Goal: Task Accomplishment & Management: Manage account settings

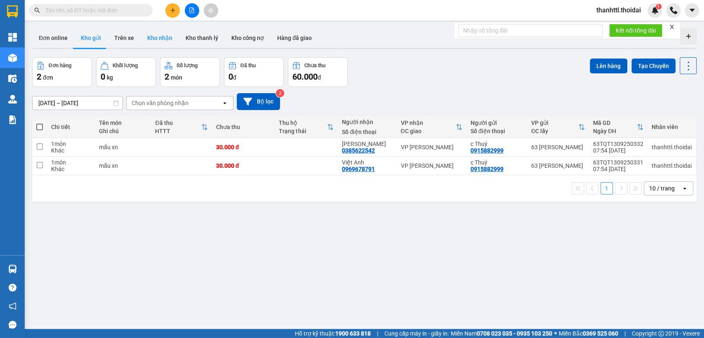
click at [161, 39] on button "Kho nhận" at bounding box center [160, 38] width 38 height 20
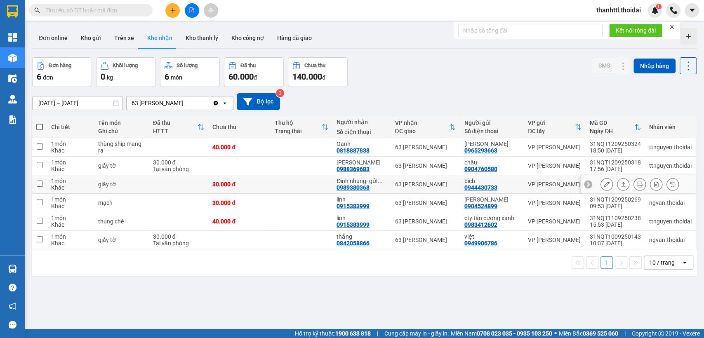
click at [603, 185] on icon at bounding box center [606, 184] width 6 height 6
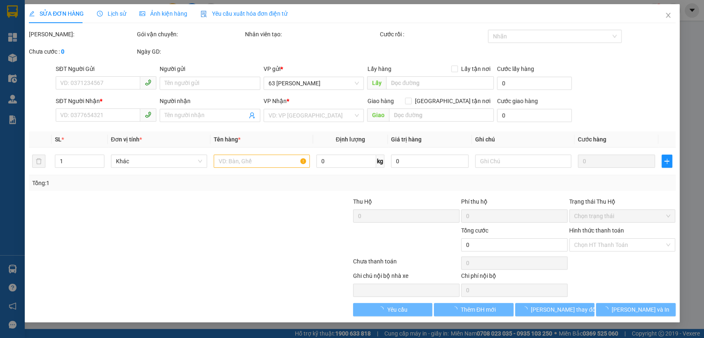
type input "0944430733"
type input "bích"
type input "0989380368"
type input "Đinh nhung- gửi giấy tờ"
type input "30.000"
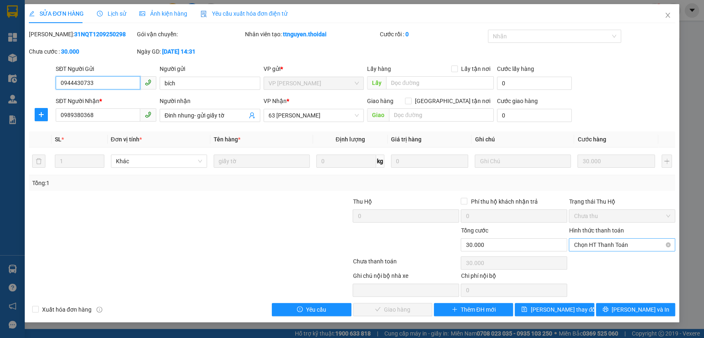
click at [584, 243] on span "Chọn HT Thanh Toán" at bounding box center [621, 245] width 96 height 12
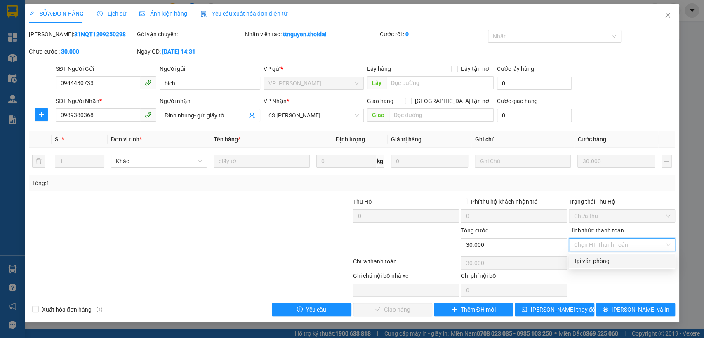
drag, startPoint x: 583, startPoint y: 258, endPoint x: 464, endPoint y: 299, distance: 125.5
click at [582, 259] on div "Tại văn phòng" at bounding box center [621, 260] width 96 height 9
type input "0"
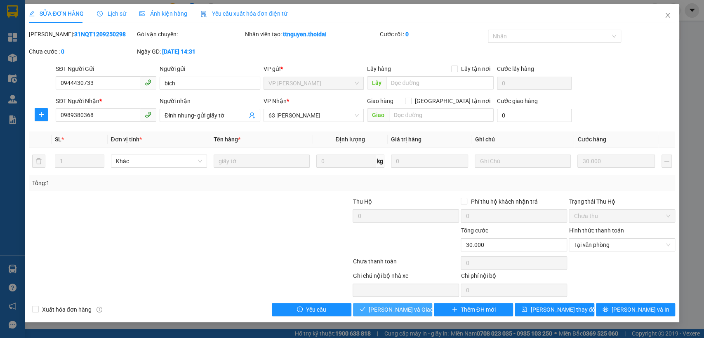
click at [402, 312] on span "Lưu và Giao hàng" at bounding box center [407, 309] width 79 height 9
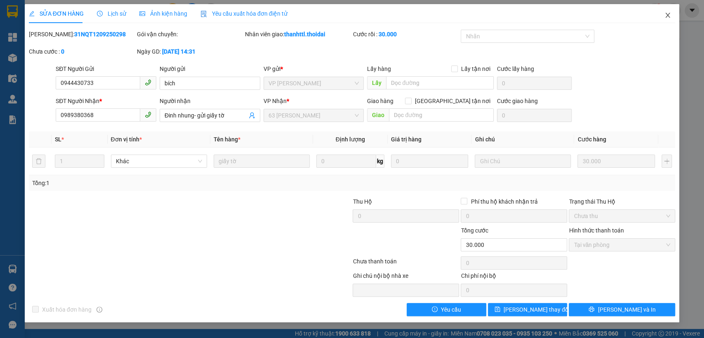
click at [665, 13] on icon "close" at bounding box center [667, 15] width 5 height 5
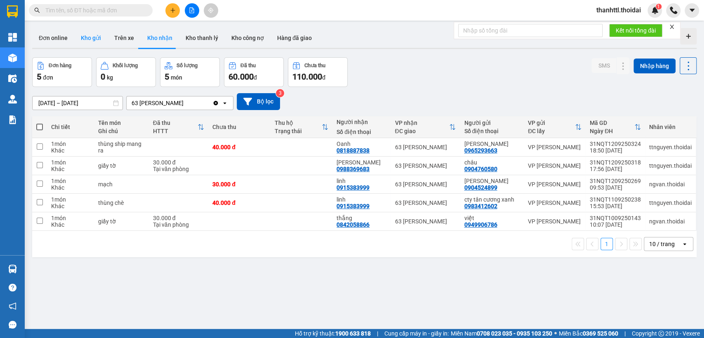
click at [92, 39] on button "Kho gửi" at bounding box center [90, 38] width 33 height 20
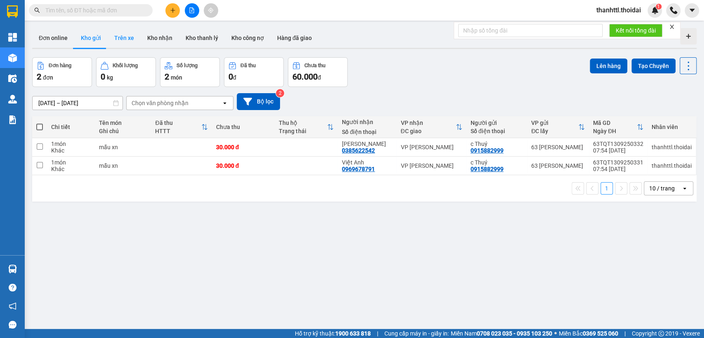
click at [126, 39] on button "Trên xe" at bounding box center [124, 38] width 33 height 20
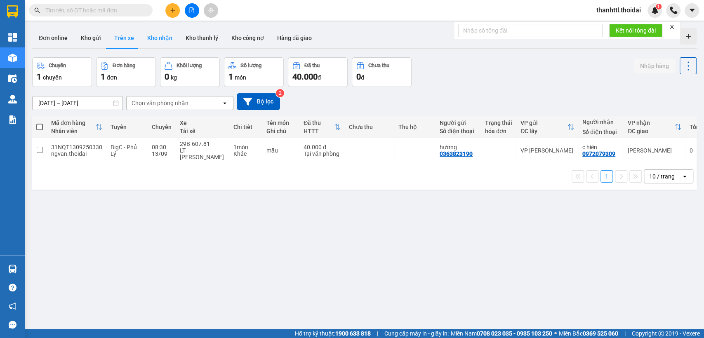
click at [163, 40] on button "Kho nhận" at bounding box center [160, 38] width 38 height 20
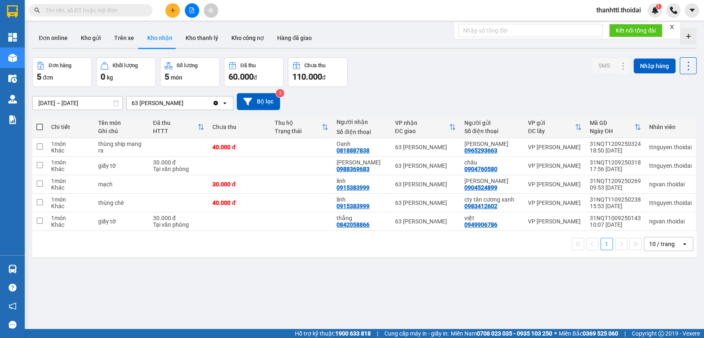
click at [223, 103] on icon "open" at bounding box center [224, 103] width 7 height 7
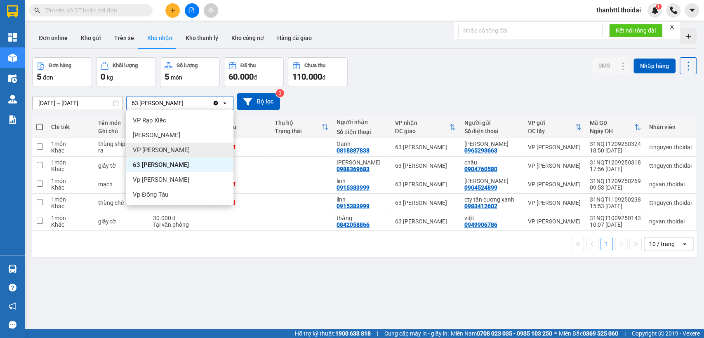
click at [166, 150] on span "VP Nguyễn Quốc Trị" at bounding box center [161, 150] width 57 height 8
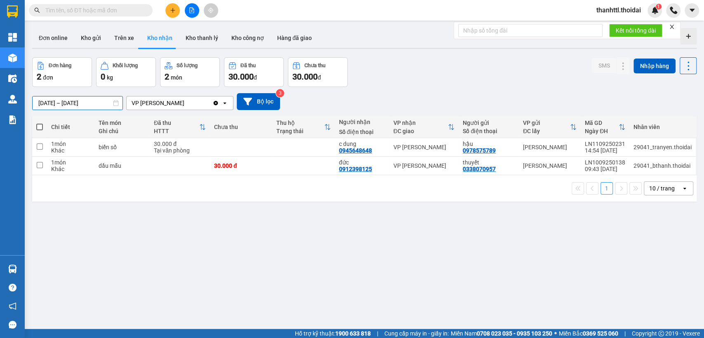
click at [97, 103] on input "01/09/2025 – 12/09/2025" at bounding box center [78, 102] width 90 height 13
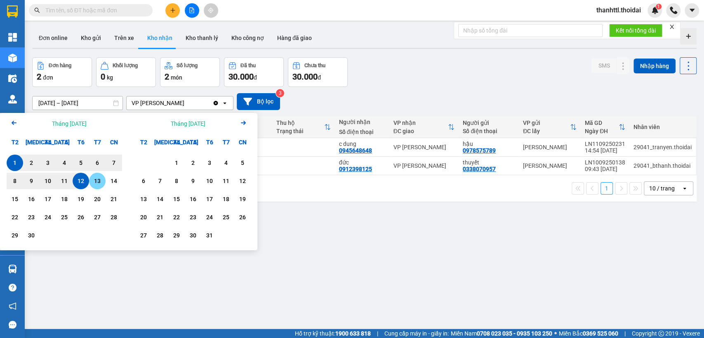
click at [96, 182] on div "13" at bounding box center [97, 181] width 12 height 10
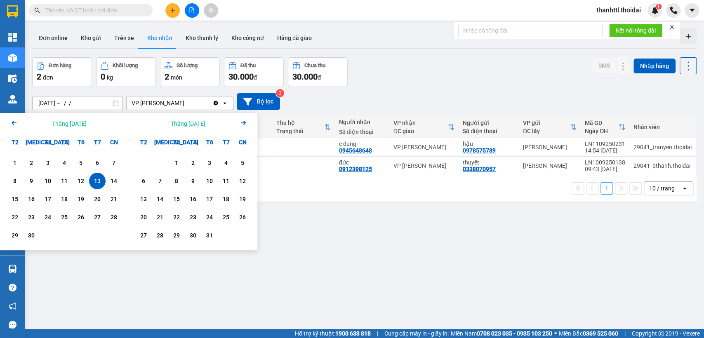
click at [101, 182] on div "13" at bounding box center [97, 181] width 12 height 10
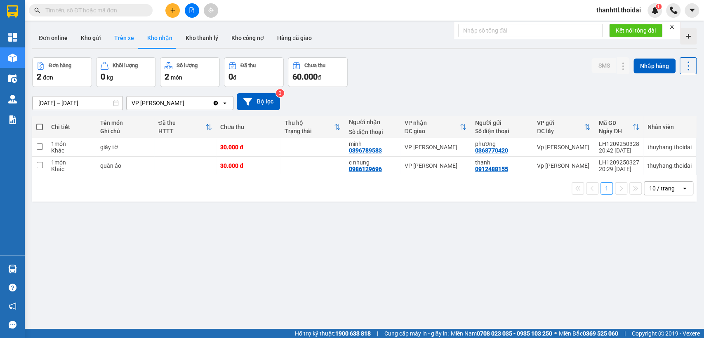
click at [126, 38] on button "Trên xe" at bounding box center [124, 38] width 33 height 20
type input "11/09/2025 – 13/09/2025"
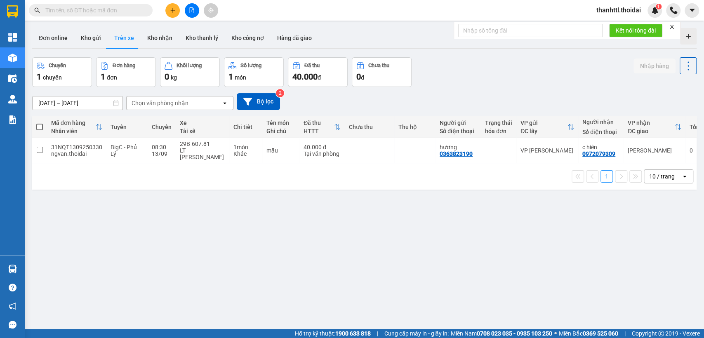
drag, startPoint x: 133, startPoint y: 12, endPoint x: 142, endPoint y: 11, distance: 9.1
click at [133, 11] on input "text" at bounding box center [93, 10] width 97 height 9
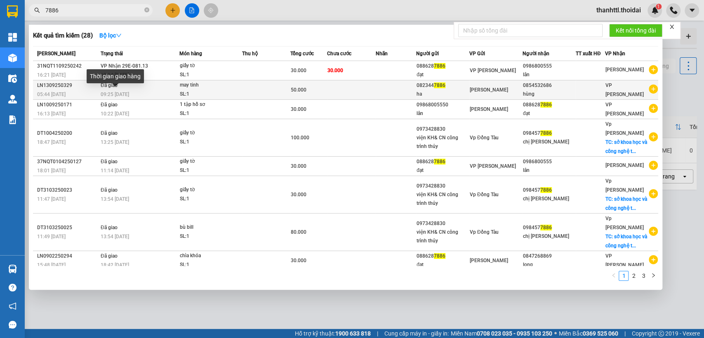
type input "7886"
click at [127, 95] on span "09:25 - 13/09" at bounding box center [115, 94] width 28 height 6
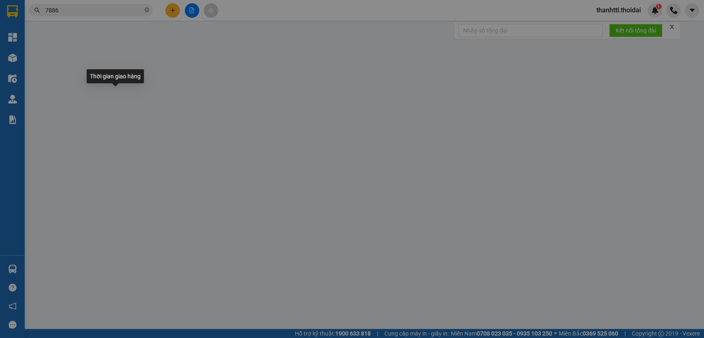
type input "0823447886"
type input "ha"
type input "0854532686"
type input "hùng"
type input "50.000"
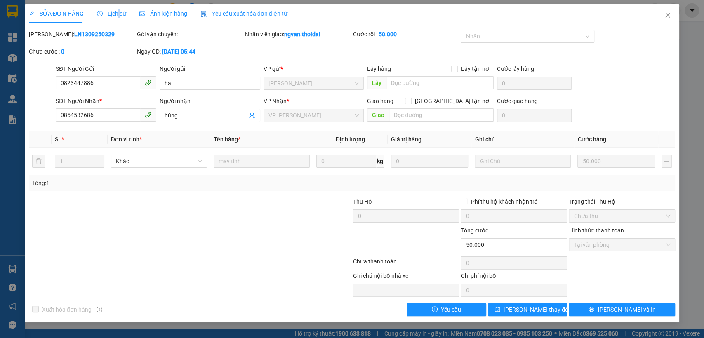
click at [117, 12] on span "Lịch sử" at bounding box center [111, 13] width 29 height 7
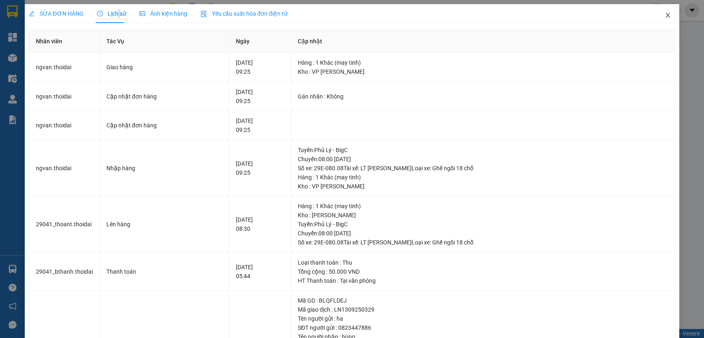
click at [657, 20] on span "Close" at bounding box center [667, 15] width 23 height 23
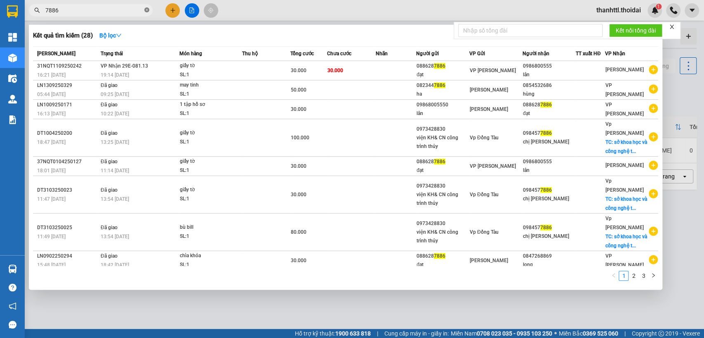
click at [145, 10] on icon "close-circle" at bounding box center [146, 9] width 5 height 5
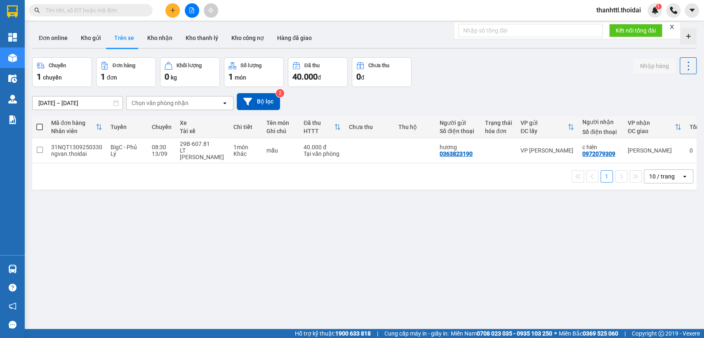
click at [124, 9] on input "text" at bounding box center [93, 10] width 97 height 9
click at [176, 11] on button at bounding box center [172, 10] width 14 height 14
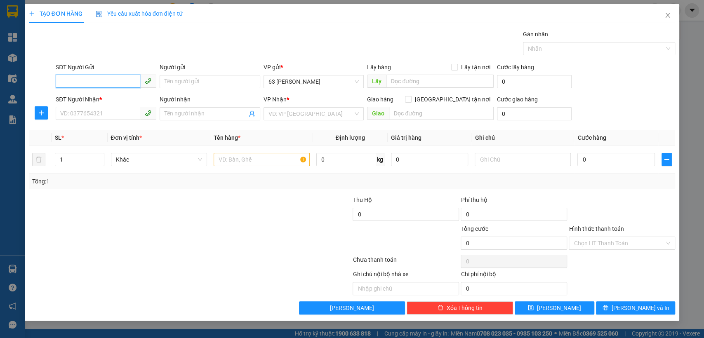
click at [129, 80] on input "SĐT Người Gửi" at bounding box center [98, 81] width 84 height 13
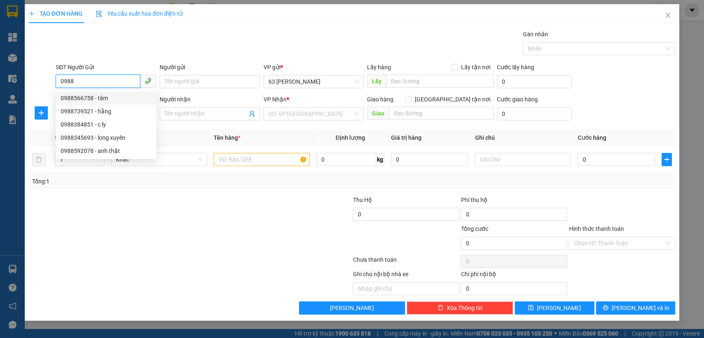
click at [98, 81] on input "0988" at bounding box center [98, 81] width 84 height 13
click at [97, 84] on input "0988" at bounding box center [98, 81] width 84 height 13
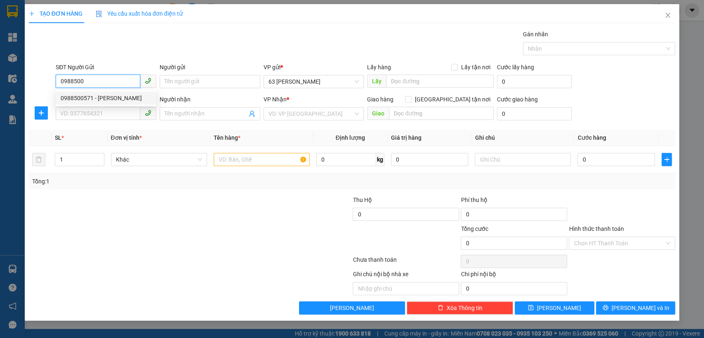
click at [105, 100] on div "0988500571 - nguyễn xuân hinh" at bounding box center [106, 98] width 91 height 9
type input "0988500571"
type input "nguyễn xuân hinh"
type input "0988500571"
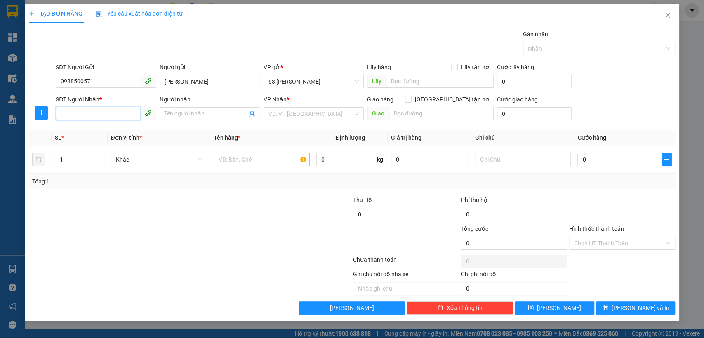
click at [103, 113] on input "SĐT Người Nhận *" at bounding box center [98, 113] width 84 height 13
click at [104, 116] on input "SĐT Người Nhận *" at bounding box center [98, 113] width 84 height 13
click at [102, 143] on div "0936222602 - lâm" at bounding box center [106, 143] width 91 height 9
type input "0936222602"
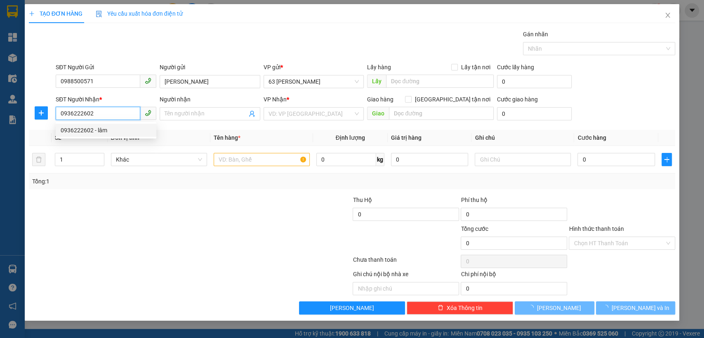
type input "lâm"
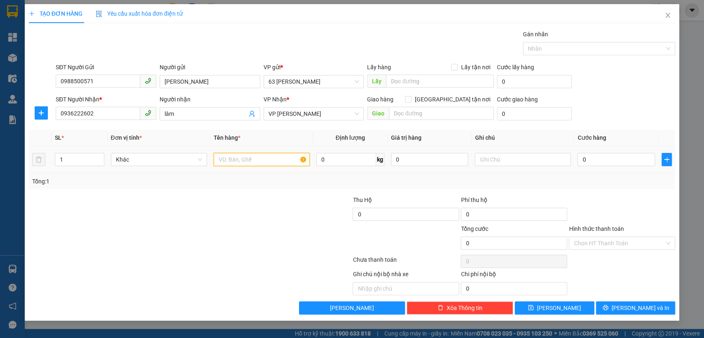
click at [248, 158] on input "text" at bounding box center [261, 159] width 96 height 13
type input "m"
type input "hàng"
type input "3"
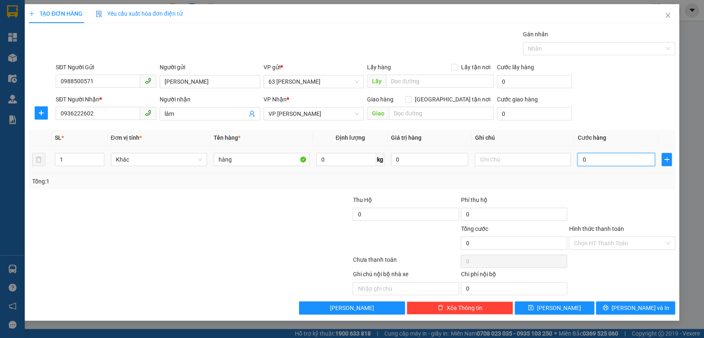
type input "3"
type input "30"
type input "300"
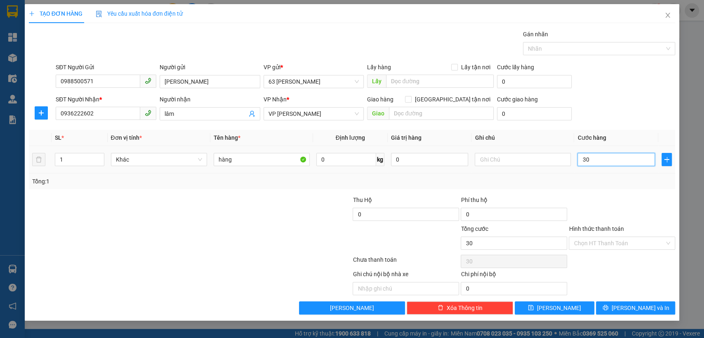
type input "300"
type input "3.000"
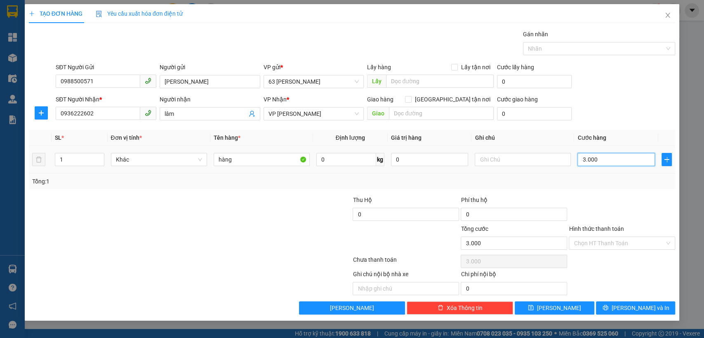
type input "30.000"
click at [615, 306] on button "Lưu và In" at bounding box center [635, 307] width 79 height 13
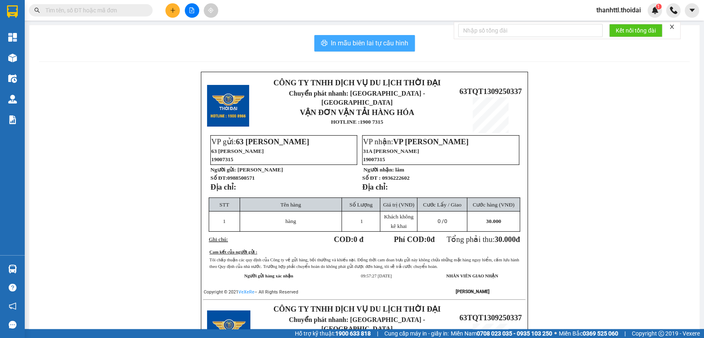
click at [375, 44] on span "In mẫu biên lai tự cấu hình" at bounding box center [369, 43] width 77 height 10
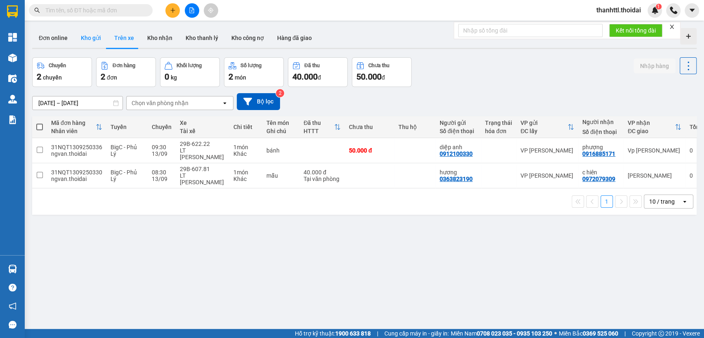
click at [89, 36] on button "Kho gửi" at bounding box center [90, 38] width 33 height 20
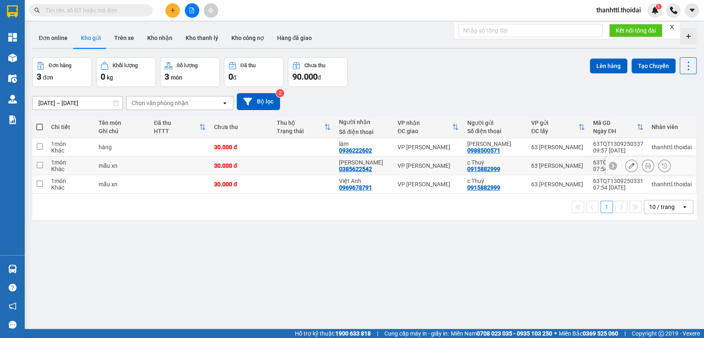
click at [38, 165] on input "checkbox" at bounding box center [40, 165] width 6 height 6
checkbox input "true"
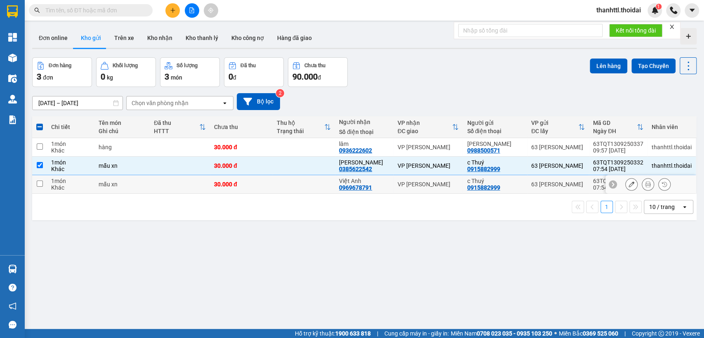
click at [42, 184] on input "checkbox" at bounding box center [40, 184] width 6 height 6
checkbox input "true"
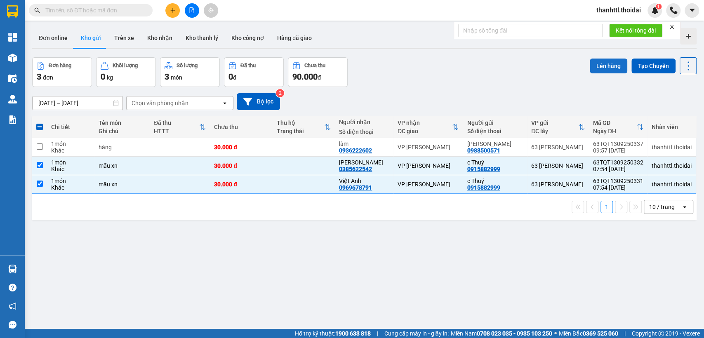
click at [601, 64] on button "Lên hàng" at bounding box center [608, 66] width 38 height 15
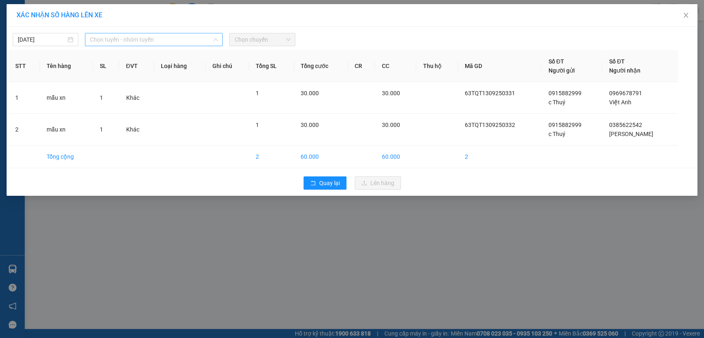
click at [123, 41] on span "Chọn tuyến - nhóm tuyến" at bounding box center [154, 39] width 128 height 12
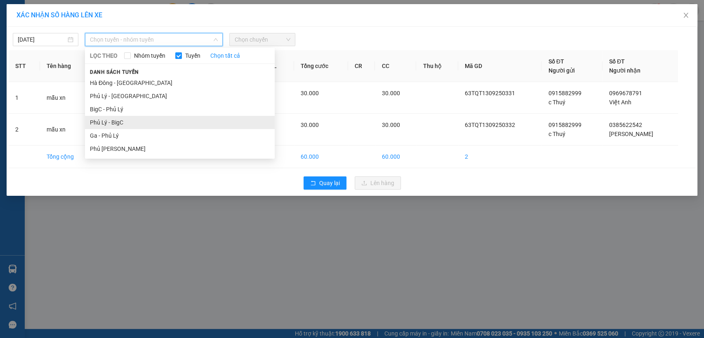
click at [110, 122] on li "Phủ Lý - BigC" at bounding box center [180, 122] width 190 height 13
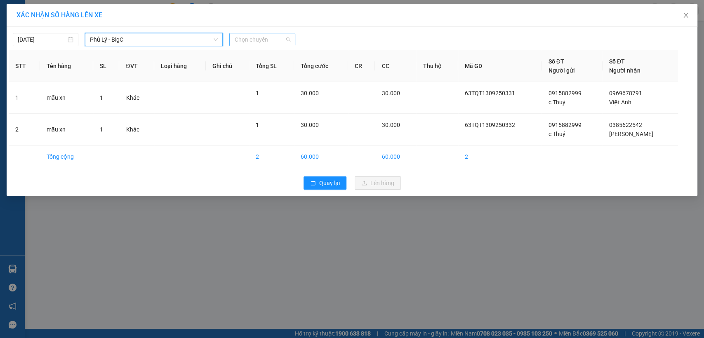
click at [267, 41] on span "Chọn chuyến" at bounding box center [262, 39] width 56 height 12
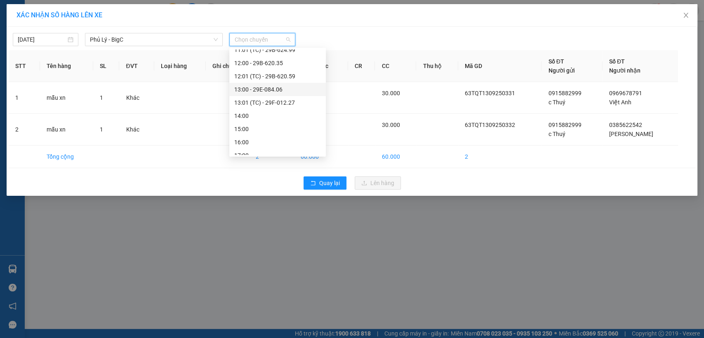
scroll to position [106, 0]
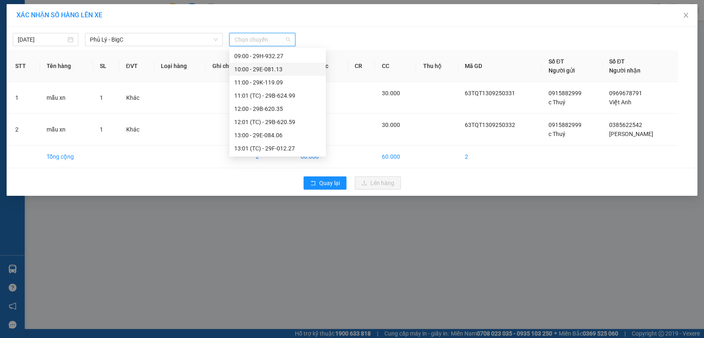
click at [253, 68] on div "10:00 - 29E-081.13" at bounding box center [277, 69] width 87 height 9
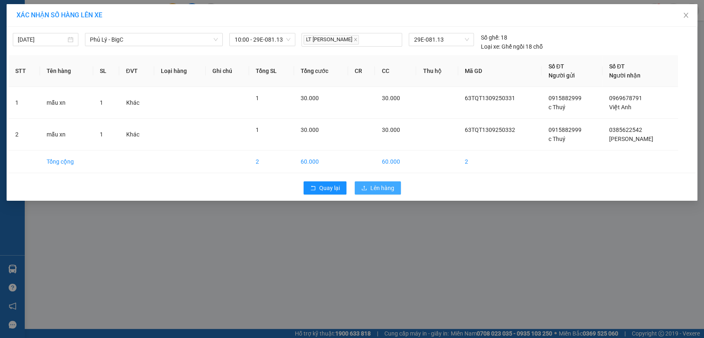
click at [382, 182] on button "Lên hàng" at bounding box center [377, 187] width 46 height 13
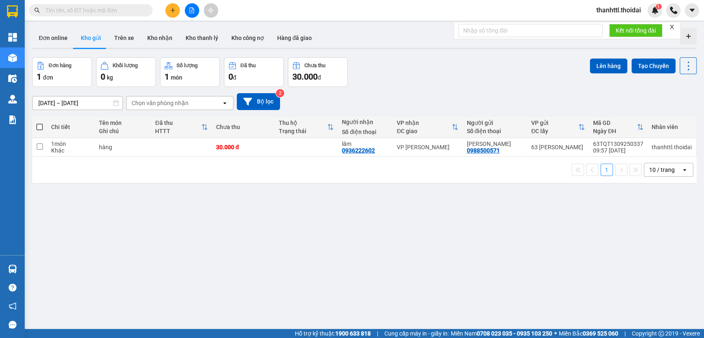
drag, startPoint x: 123, startPoint y: 39, endPoint x: 113, endPoint y: 83, distance: 45.1
click at [123, 40] on button "Trên xe" at bounding box center [124, 38] width 33 height 20
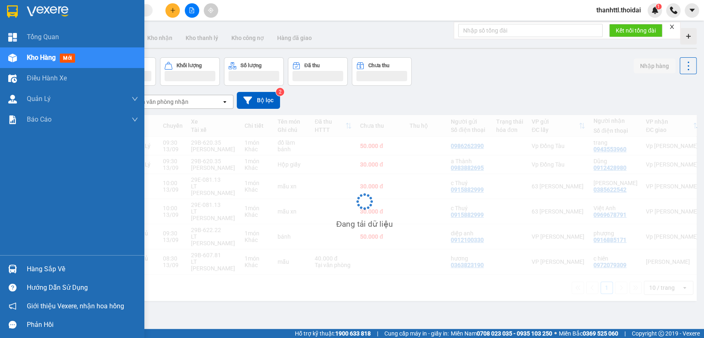
click at [24, 269] on div "Hàng sắp về" at bounding box center [72, 269] width 144 height 19
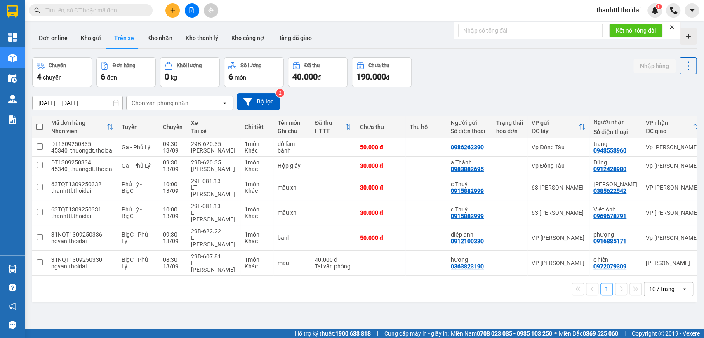
click at [476, 61] on section "Kết quả tìm kiếm ( 28 ) Bộ lọc Mã ĐH Trạng thái Món hàng Thu hộ Tổng cước Chưa …" at bounding box center [352, 169] width 704 height 338
click at [158, 36] on button "Kho nhận" at bounding box center [160, 38] width 38 height 20
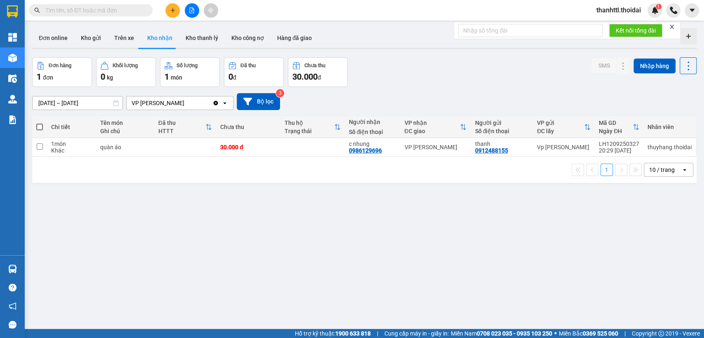
click at [216, 103] on icon "Clear value" at bounding box center [215, 103] width 5 height 5
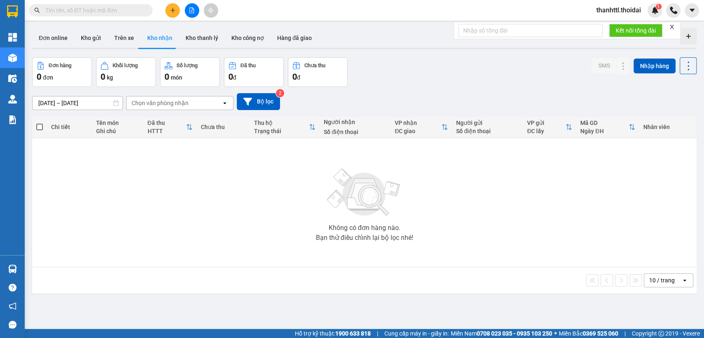
click at [222, 102] on icon "open" at bounding box center [224, 103] width 7 height 7
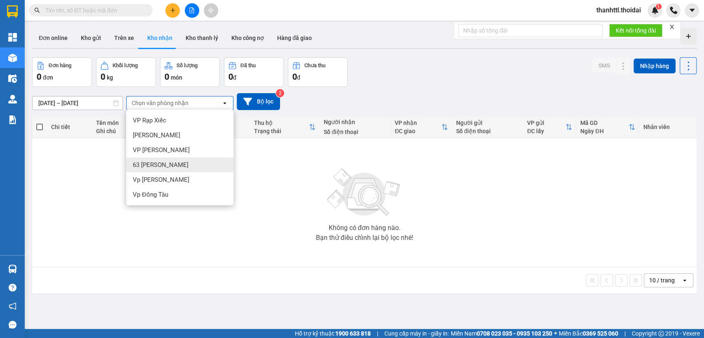
click at [167, 165] on span "63 Trần Quang Tặng" at bounding box center [161, 165] width 56 height 8
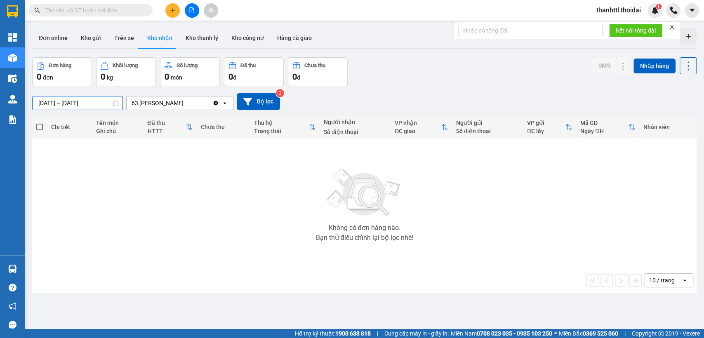
click at [73, 101] on input "13/09/2025 – 13/09/2025" at bounding box center [78, 102] width 90 height 13
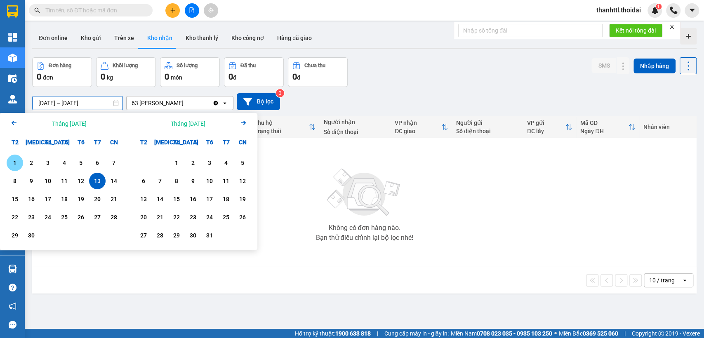
click at [15, 162] on div "1" at bounding box center [15, 163] width 12 height 10
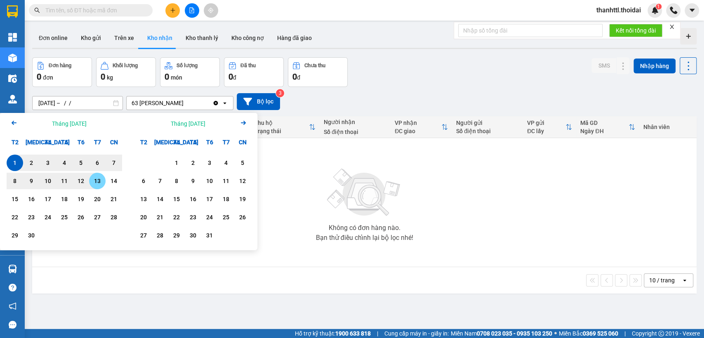
click at [102, 180] on div "13" at bounding box center [97, 181] width 12 height 10
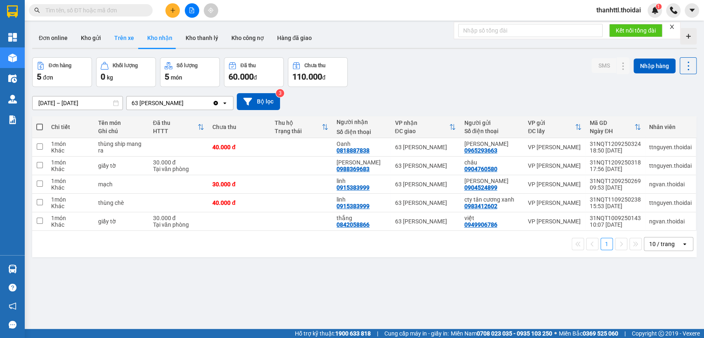
click at [129, 37] on button "Trên xe" at bounding box center [124, 38] width 33 height 20
type input "11/09/2025 – 13/09/2025"
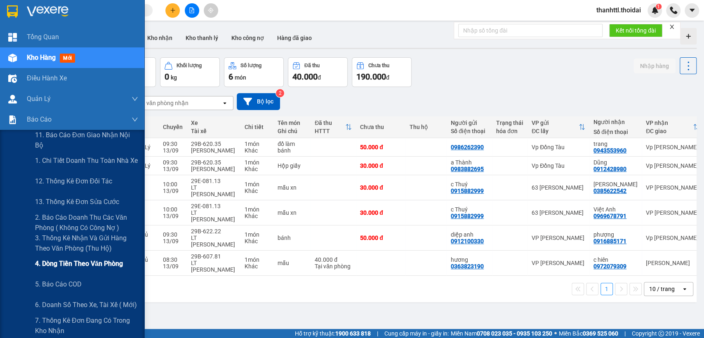
click at [78, 261] on span "4. Dòng tiền theo văn phòng" at bounding box center [79, 263] width 88 height 10
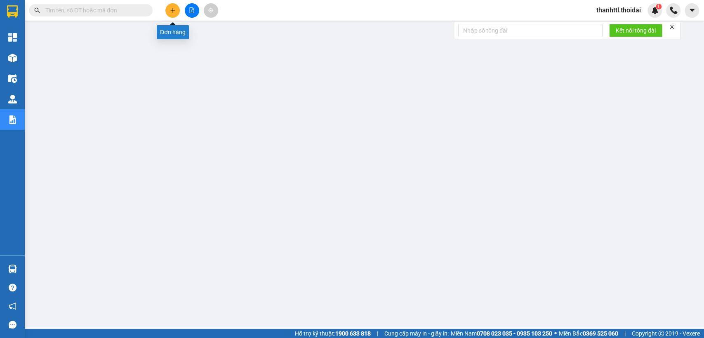
click at [171, 10] on icon "plus" at bounding box center [172, 10] width 5 height 0
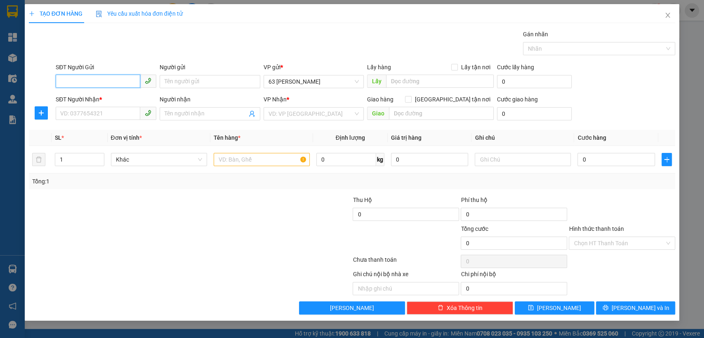
click at [97, 83] on input "SĐT Người Gửi" at bounding box center [98, 81] width 84 height 13
click at [99, 95] on div "0889050691 - bs Thanh" at bounding box center [106, 98] width 91 height 9
type input "0889050691"
type input "bs Thanh"
type input "0889050691"
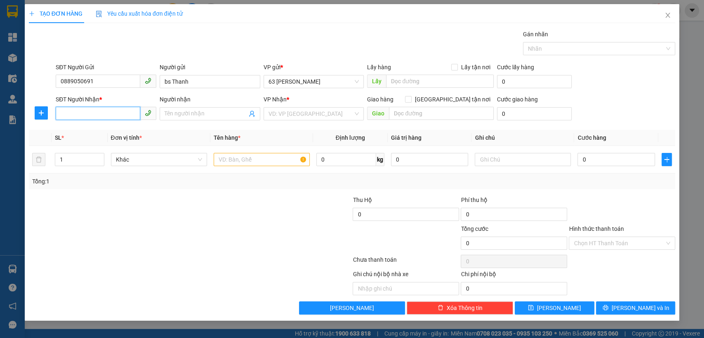
click at [93, 114] on input "SĐT Người Nhận *" at bounding box center [98, 113] width 84 height 13
click at [101, 130] on div "0969678791 - Việt Anh" at bounding box center [107, 130] width 93 height 9
type input "0969678791"
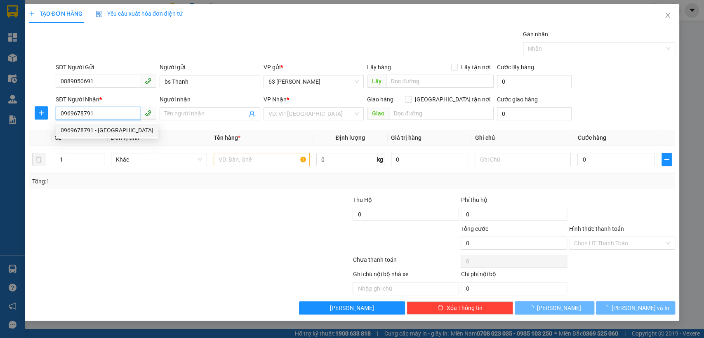
type input "Việt Anh"
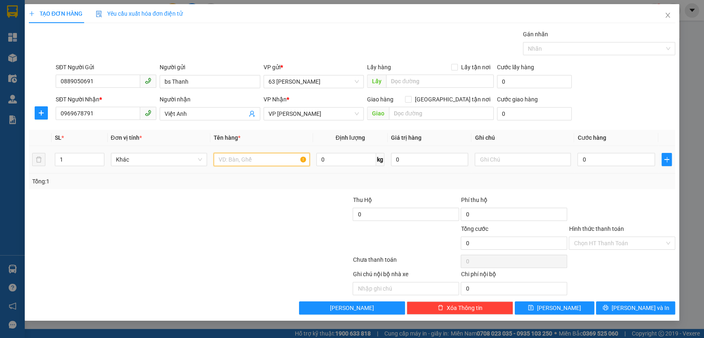
click at [253, 156] on input "text" at bounding box center [261, 159] width 96 height 13
type input "mẫu xn"
click at [630, 157] on input "0" at bounding box center [615, 159] width 77 height 13
type input "3"
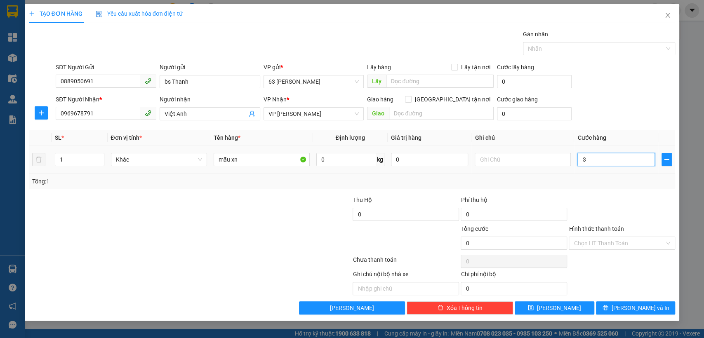
type input "3"
type input "30"
type input "300"
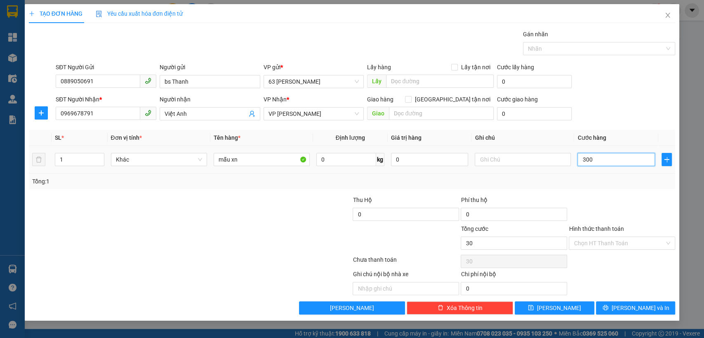
type input "300"
type input "3.000"
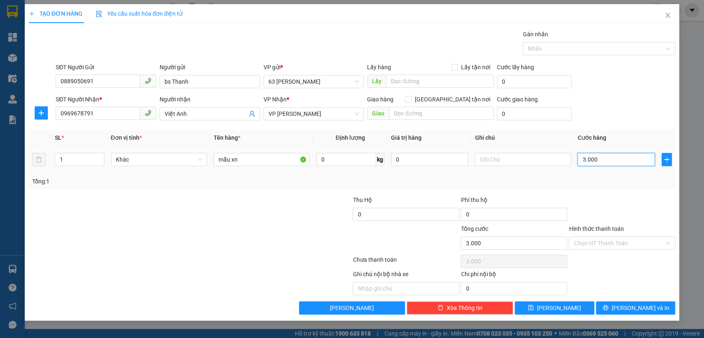
type input "30.000"
click at [642, 307] on span "Lưu và In" at bounding box center [640, 307] width 58 height 9
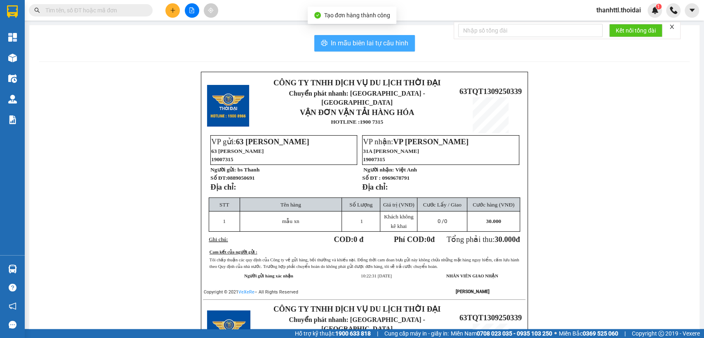
click at [331, 47] on span "In mẫu biên lai tự cấu hình" at bounding box center [369, 43] width 77 height 10
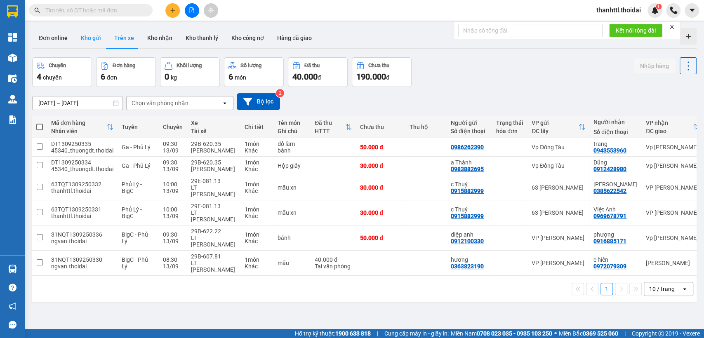
click at [96, 38] on button "Kho gửi" at bounding box center [90, 38] width 33 height 20
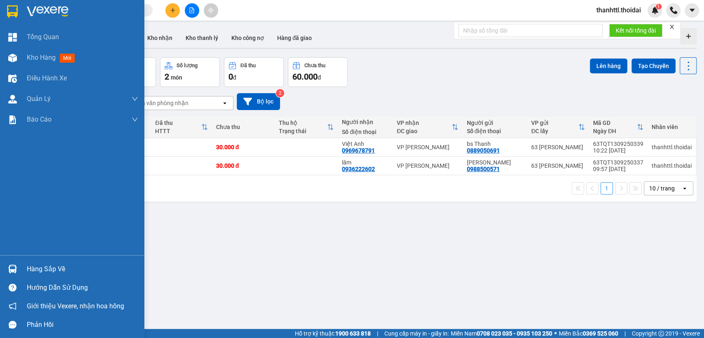
click at [42, 271] on div "Hàng sắp về" at bounding box center [82, 269] width 111 height 12
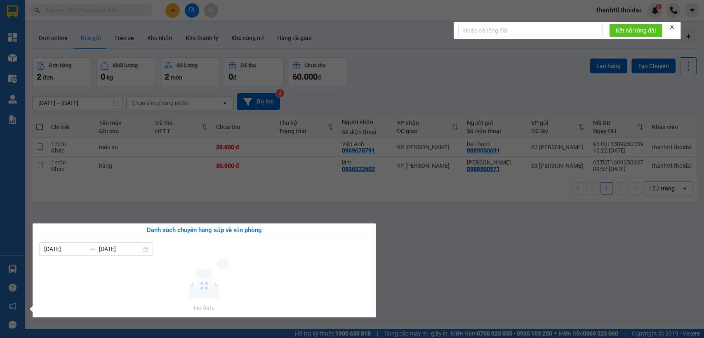
click at [431, 265] on section "Kết quả tìm kiếm ( 28 ) Bộ lọc Mã ĐH Trạng thái Món hàng Thu hộ Tổng cước Chưa …" at bounding box center [352, 169] width 704 height 338
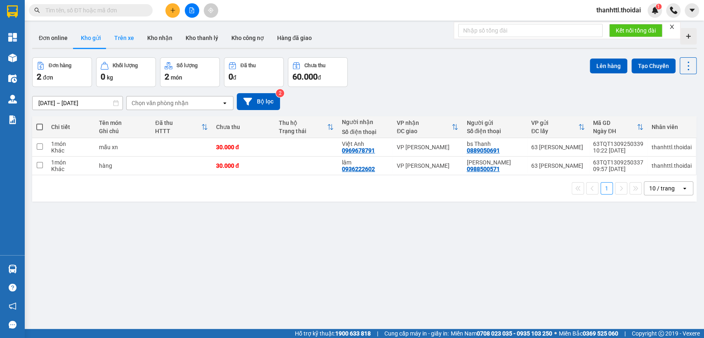
click at [131, 40] on button "Trên xe" at bounding box center [124, 38] width 33 height 20
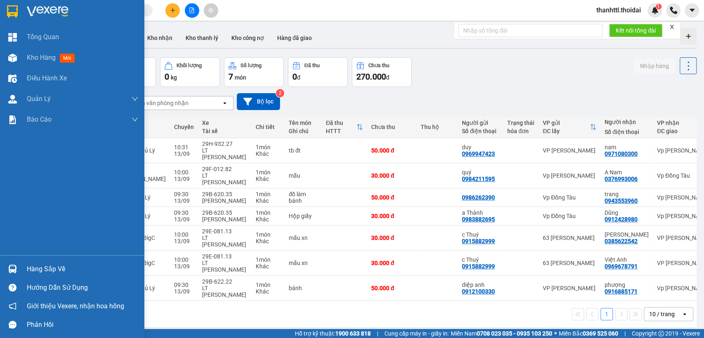
click at [52, 270] on div "Hàng sắp về" at bounding box center [82, 269] width 111 height 12
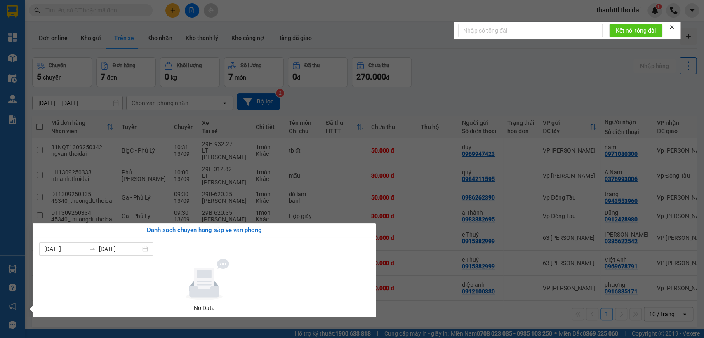
click at [419, 306] on section "Kết quả tìm kiếm ( 28 ) Bộ lọc Mã ĐH Trạng thái Món hàng Thu hộ Tổng cước Chưa …" at bounding box center [352, 169] width 704 height 338
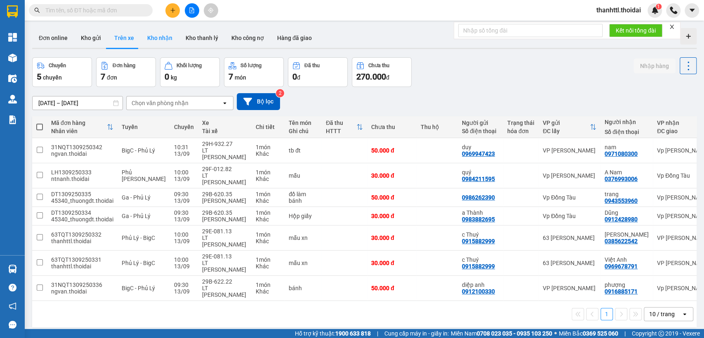
click at [153, 39] on button "Kho nhận" at bounding box center [160, 38] width 38 height 20
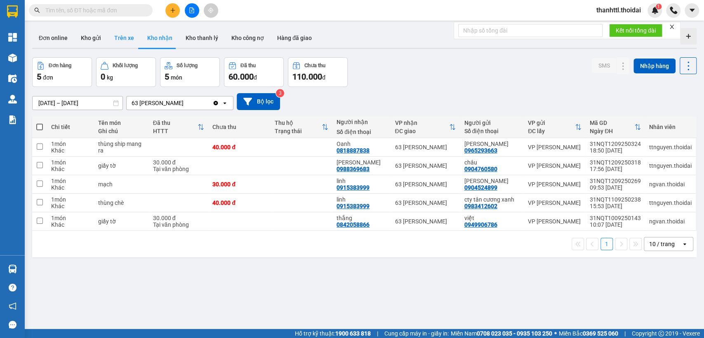
click at [130, 34] on button "Trên xe" at bounding box center [124, 38] width 33 height 20
type input "11/09/2025 – 13/09/2025"
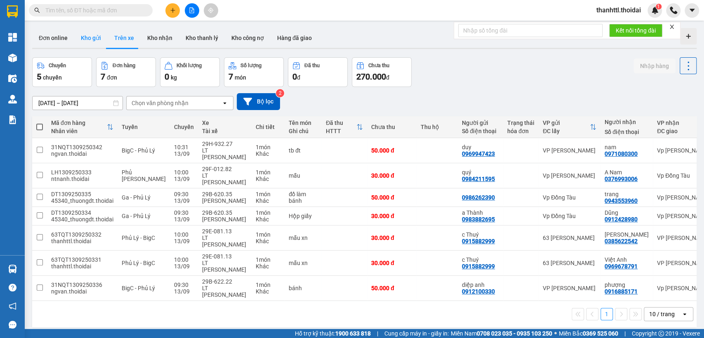
click at [93, 37] on button "Kho gửi" at bounding box center [90, 38] width 33 height 20
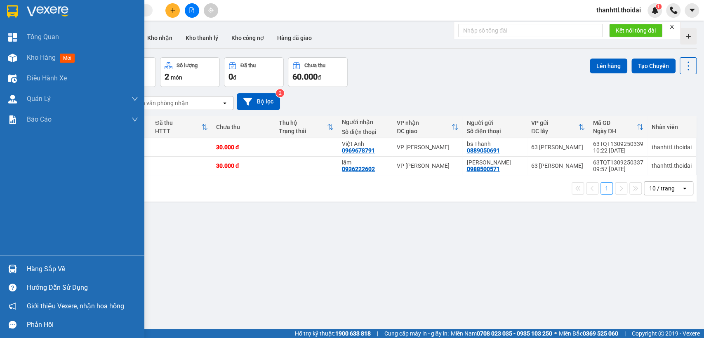
click at [29, 268] on div "Hàng sắp về" at bounding box center [82, 269] width 111 height 12
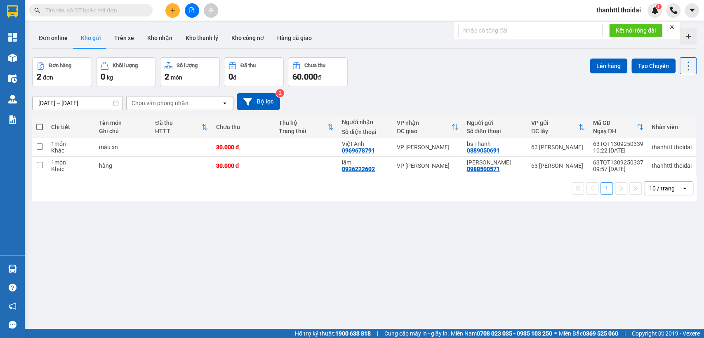
click at [413, 289] on section "Kết quả tìm kiếm ( 28 ) Bộ lọc Mã ĐH Trạng thái Món hàng Thu hộ Tổng cước Chưa …" at bounding box center [352, 169] width 704 height 338
click at [38, 125] on span at bounding box center [39, 127] width 7 height 7
click at [40, 123] on input "checkbox" at bounding box center [40, 123] width 0 height 0
checkbox input "true"
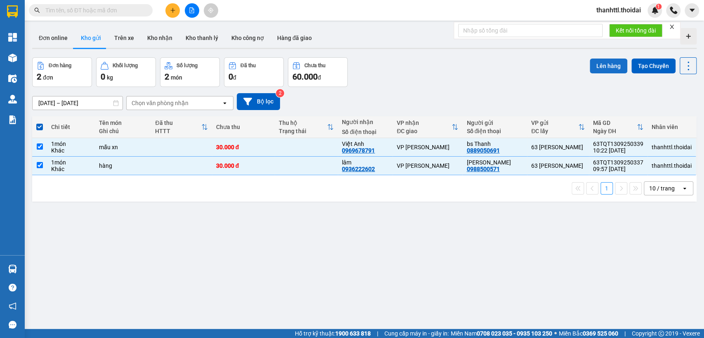
click at [592, 62] on button "Lên hàng" at bounding box center [608, 66] width 38 height 15
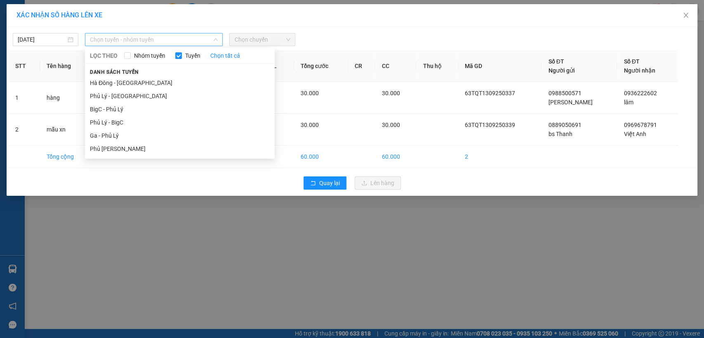
click at [131, 40] on span "Chọn tuyến - nhóm tuyến" at bounding box center [154, 39] width 128 height 12
click at [134, 123] on li "Phủ Lý - BigC" at bounding box center [180, 122] width 190 height 13
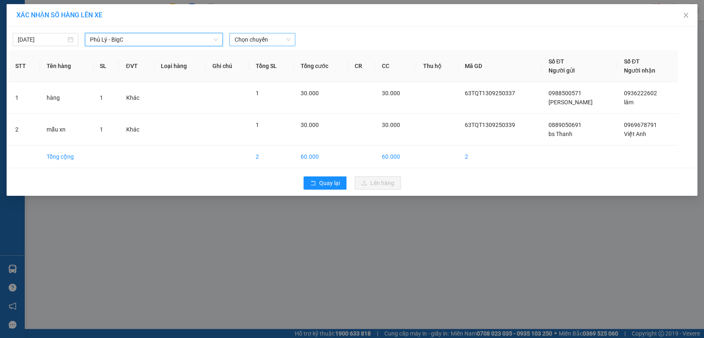
click at [258, 42] on span "Chọn chuyến" at bounding box center [262, 39] width 56 height 12
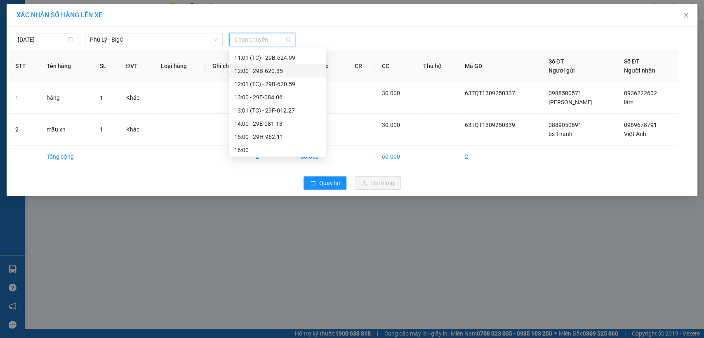
scroll to position [98, 0]
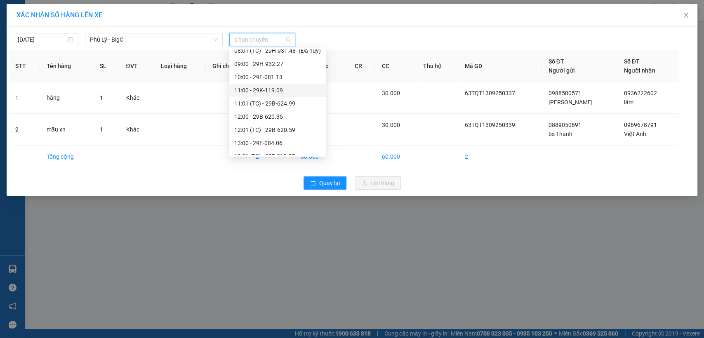
click at [263, 91] on div "11:00 - 29K-119.09" at bounding box center [277, 90] width 87 height 9
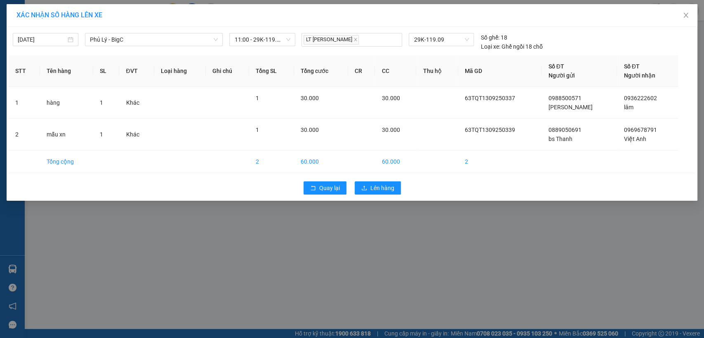
click at [383, 180] on div "Quay lại Lên hàng" at bounding box center [352, 187] width 686 height 21
click at [383, 188] on span "Lên hàng" at bounding box center [382, 187] width 24 height 9
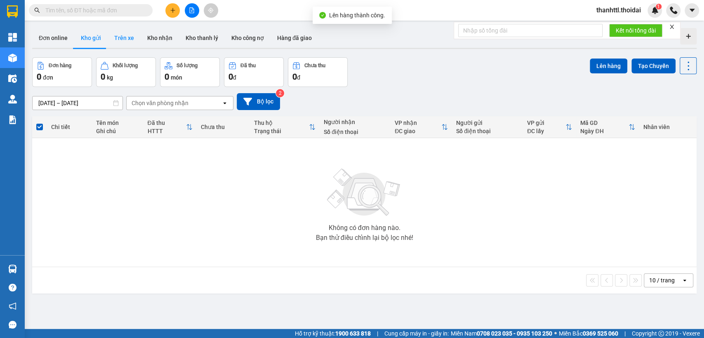
click at [124, 38] on button "Trên xe" at bounding box center [124, 38] width 33 height 20
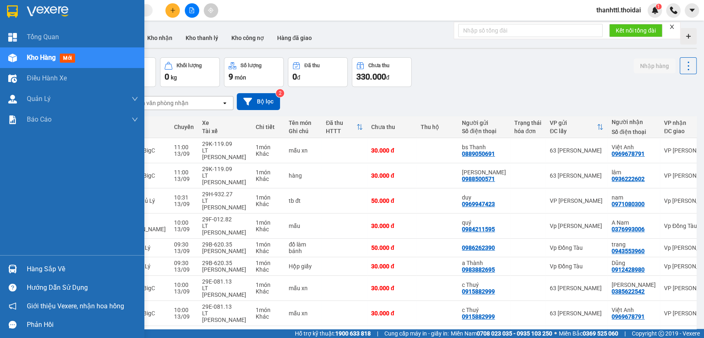
click at [35, 268] on div "Hàng sắp về" at bounding box center [82, 269] width 111 height 12
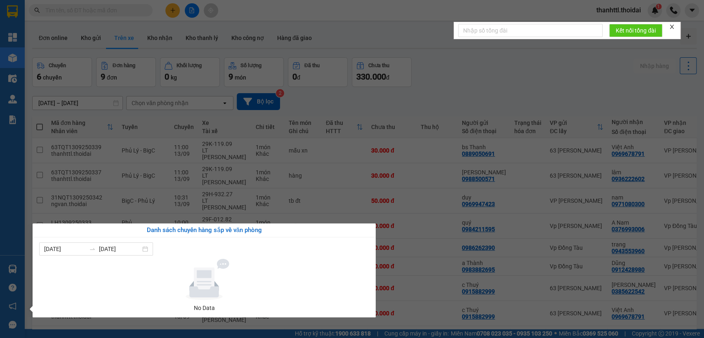
click at [429, 77] on section "Kết quả tìm kiếm ( 28 ) Bộ lọc Mã ĐH Trạng thái Món hàng Thu hộ Tổng cước Chưa …" at bounding box center [352, 169] width 704 height 338
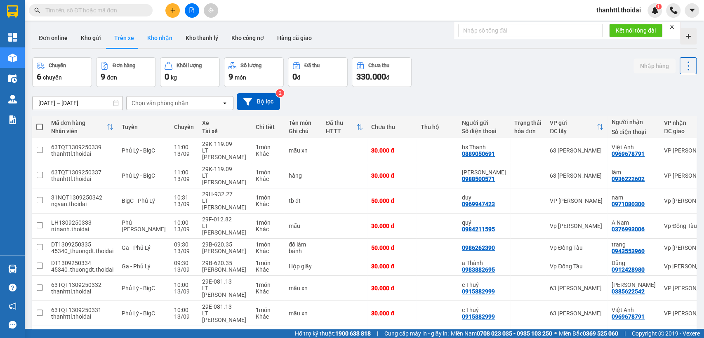
click at [155, 36] on button "Kho nhận" at bounding box center [160, 38] width 38 height 20
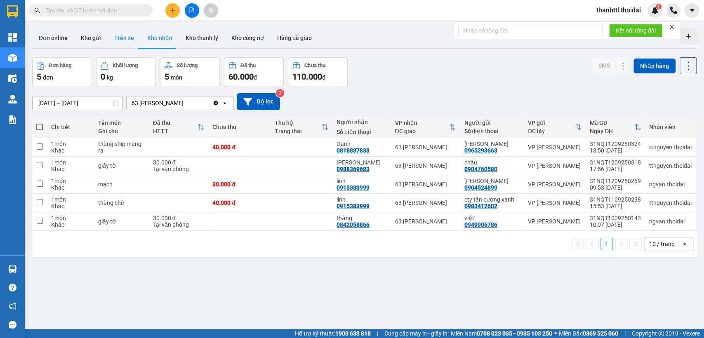
click at [125, 39] on button "Trên xe" at bounding box center [124, 38] width 33 height 20
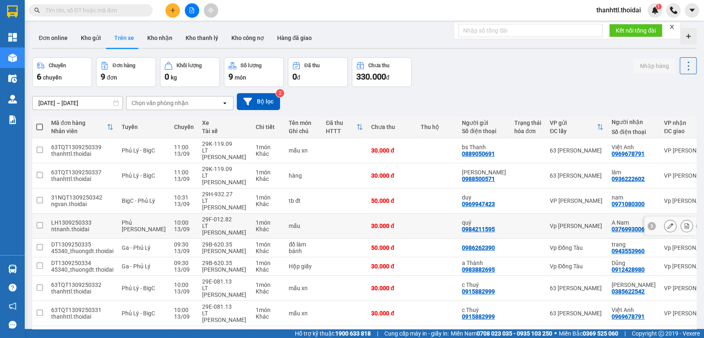
scroll to position [46, 0]
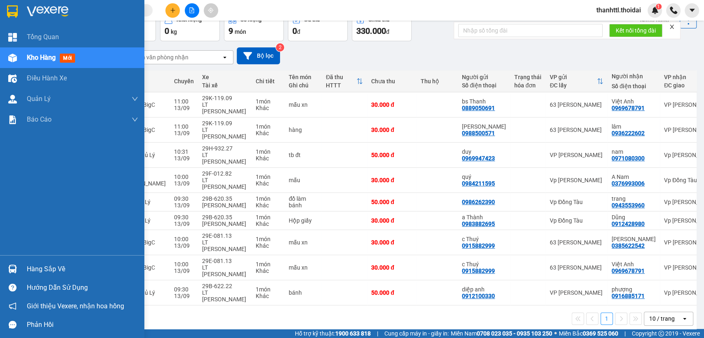
click at [38, 272] on div "Hàng sắp về" at bounding box center [82, 269] width 111 height 12
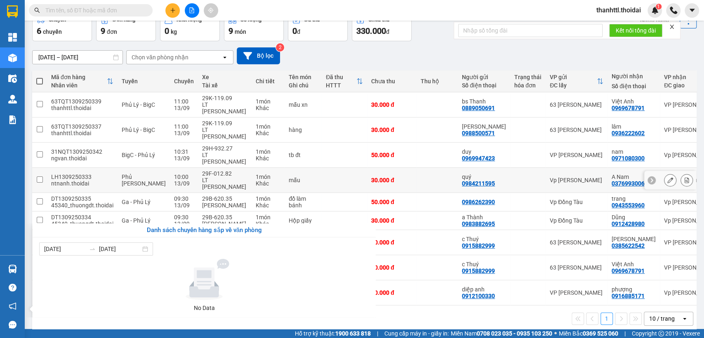
click at [305, 175] on section "Kết quả tìm kiếm ( 28 ) Bộ lọc Mã ĐH Trạng thái Món hàng Thu hộ Tổng cước Chưa …" at bounding box center [352, 169] width 704 height 338
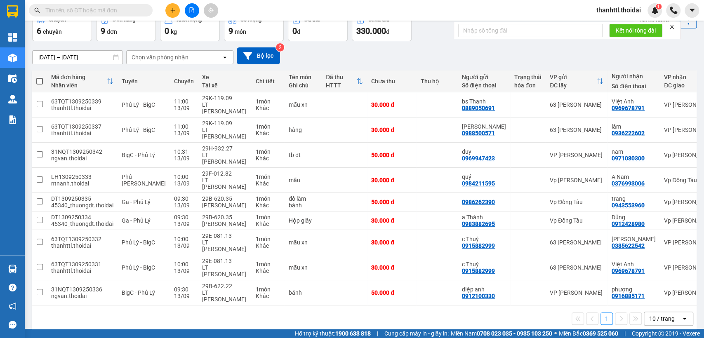
scroll to position [0, 0]
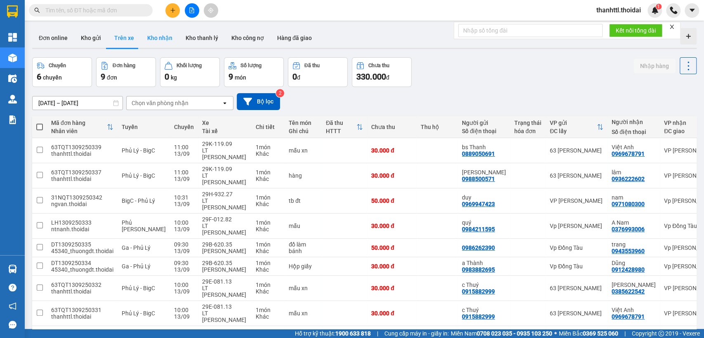
click at [169, 37] on button "Kho nhận" at bounding box center [160, 38] width 38 height 20
type input "01/09/2025 – 13/09/2025"
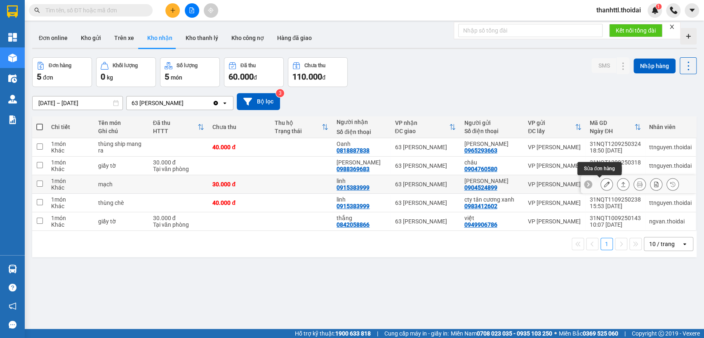
click at [603, 185] on icon at bounding box center [606, 184] width 6 height 6
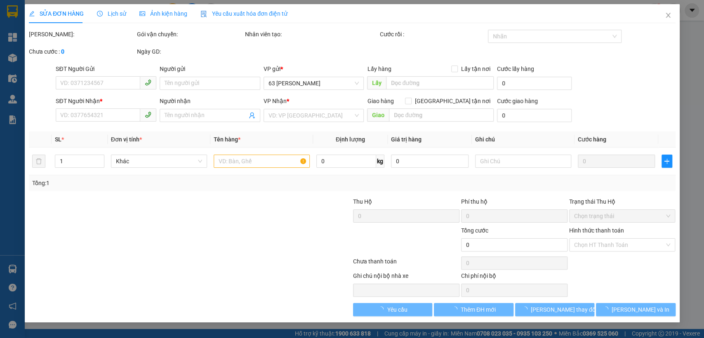
type input "0904524899"
type input "nhật minh"
type input "0915383999"
type input "linh"
type input "30.000"
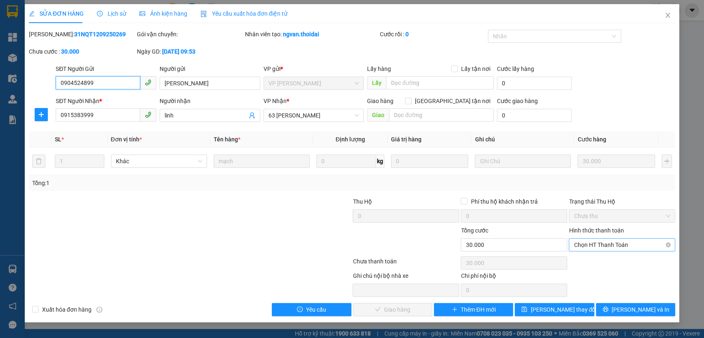
click at [585, 246] on span "Chọn HT Thanh Toán" at bounding box center [621, 245] width 96 height 12
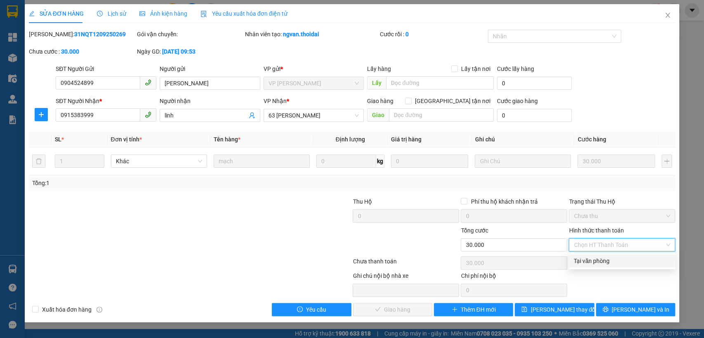
click at [585, 263] on div "Tại văn phòng" at bounding box center [621, 260] width 96 height 9
type input "0"
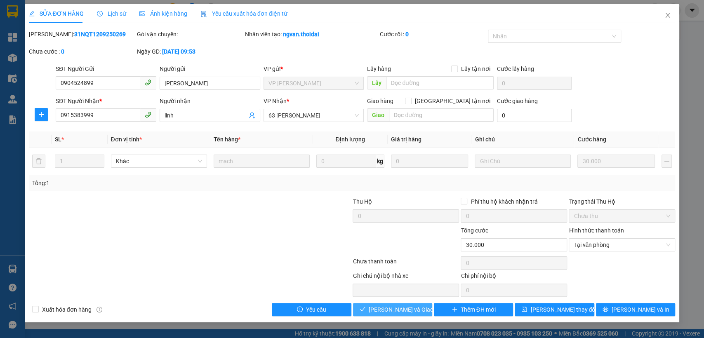
click at [396, 307] on span "Lưu và Giao hàng" at bounding box center [407, 309] width 79 height 9
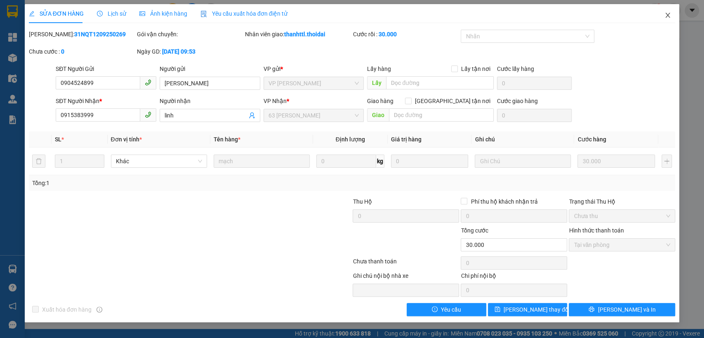
click at [669, 14] on icon "close" at bounding box center [667, 15] width 7 height 7
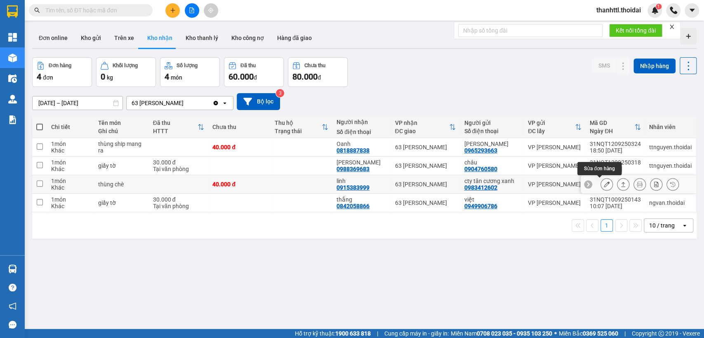
click at [603, 185] on icon at bounding box center [606, 184] width 6 height 6
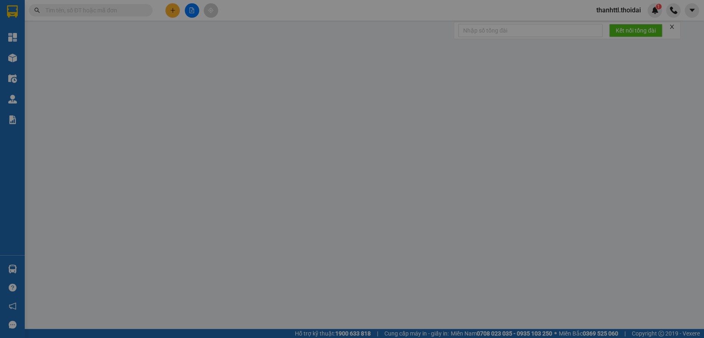
type input "0983412602"
type input "cty tân cương xanh"
type input "0915383999"
type input "linh"
type input "40.000"
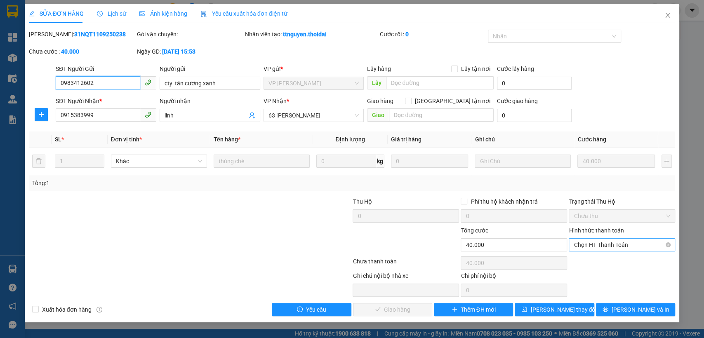
click at [576, 243] on span "Chọn HT Thanh Toán" at bounding box center [621, 245] width 96 height 12
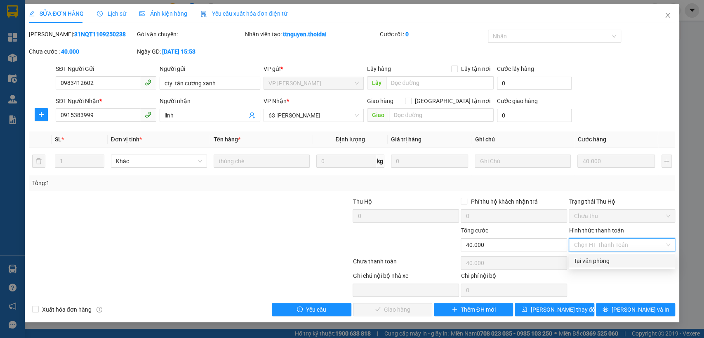
click at [577, 261] on div "Tại văn phòng" at bounding box center [621, 260] width 96 height 9
type input "0"
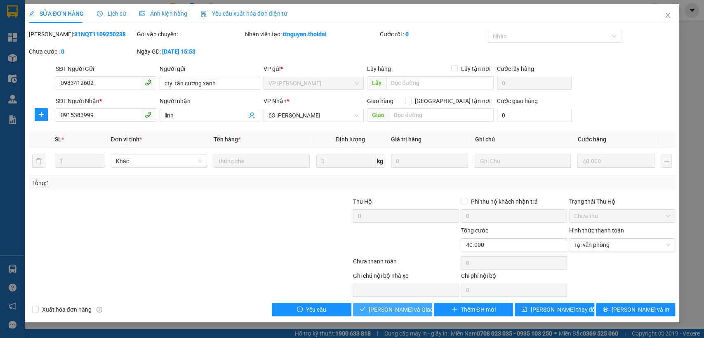
click at [396, 309] on span "Lưu và Giao hàng" at bounding box center [407, 309] width 79 height 9
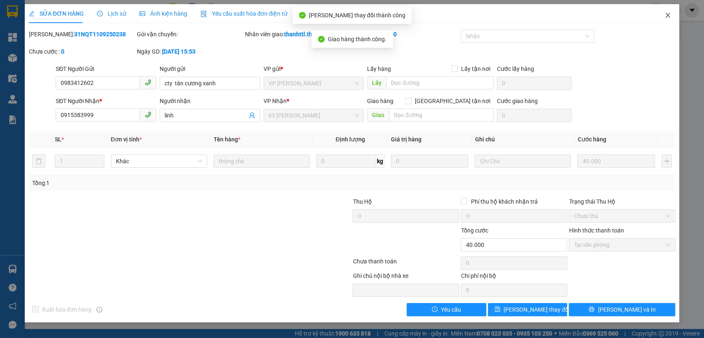
click at [667, 13] on icon "close" at bounding box center [667, 15] width 7 height 7
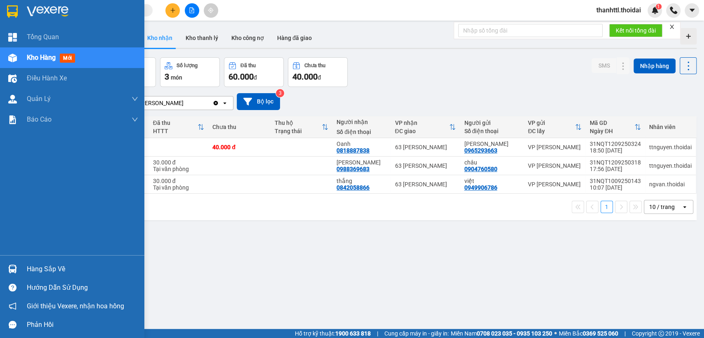
click at [34, 271] on div "Hàng sắp về" at bounding box center [82, 269] width 111 height 12
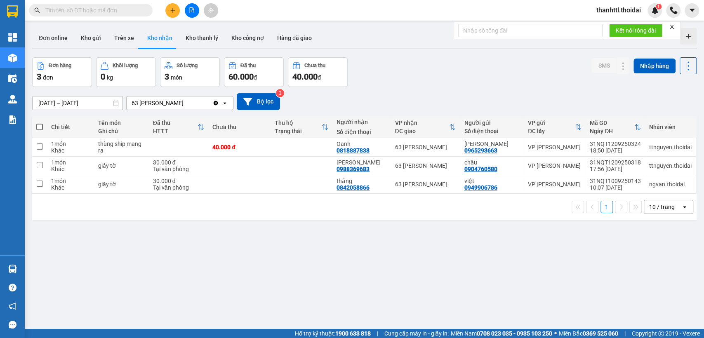
click at [483, 270] on section "Kết quả tìm kiếm ( 28 ) Bộ lọc Mã ĐH Trạng thái Món hàng Thu hộ Tổng cước Chưa …" at bounding box center [352, 169] width 704 height 338
click at [159, 39] on button "Kho nhận" at bounding box center [160, 38] width 38 height 20
click at [121, 36] on button "Trên xe" at bounding box center [124, 38] width 33 height 20
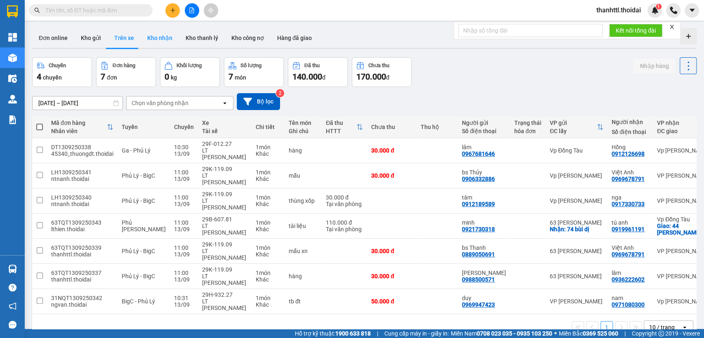
click at [164, 39] on button "Kho nhận" at bounding box center [160, 38] width 38 height 20
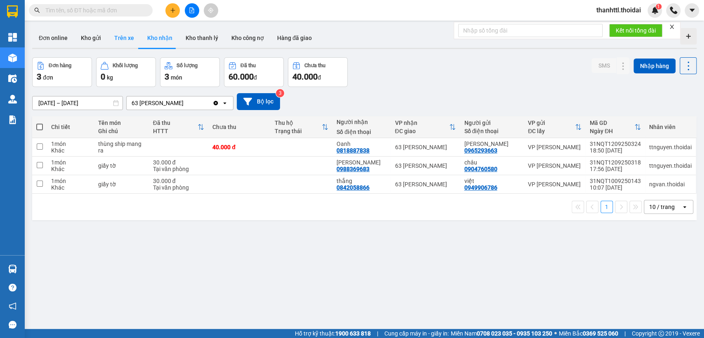
click at [125, 40] on button "Trên xe" at bounding box center [124, 38] width 33 height 20
type input "11/09/2025 – 13/09/2025"
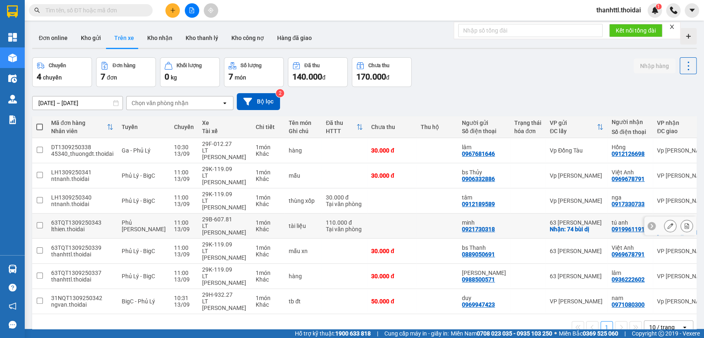
click at [664, 226] on button at bounding box center [670, 226] width 12 height 14
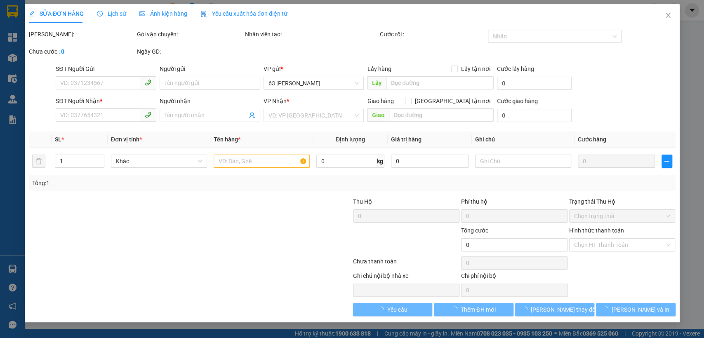
type input "0921730318"
type input "minh"
checkbox input "true"
type input "74 bùi dị"
type input "0919961191"
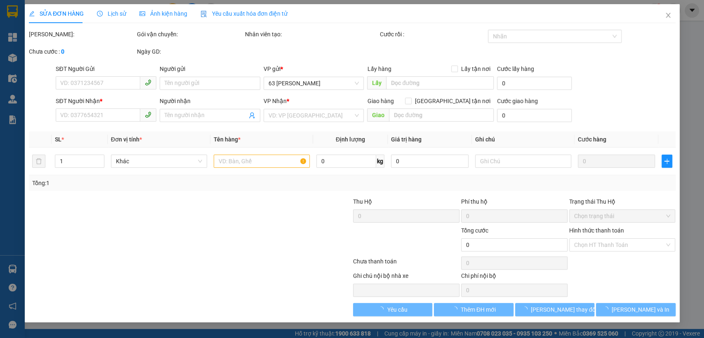
type input "tú anh"
checkbox input "true"
type input "44 lý thường kiệt"
type input "110.000"
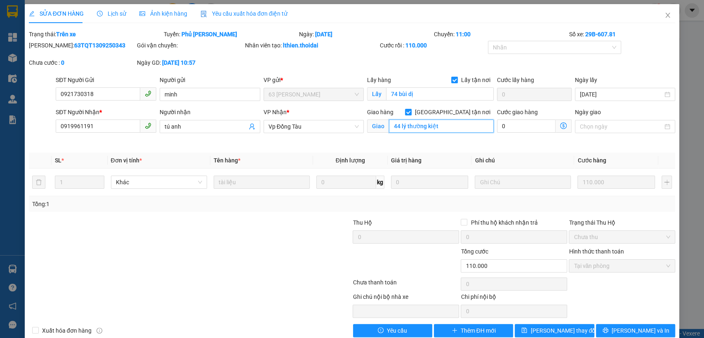
click at [441, 126] on input "44 lý thường kiệt" at bounding box center [441, 126] width 105 height 13
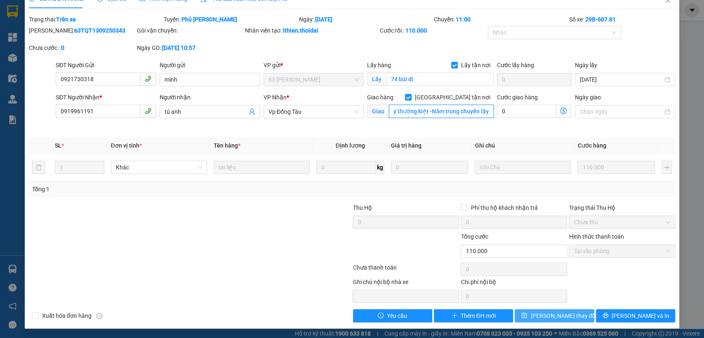
type input "44 lý thường kiệt -Năm trung chuyển lấy"
click at [566, 317] on span "Lưu thay đổi" at bounding box center [563, 315] width 66 height 9
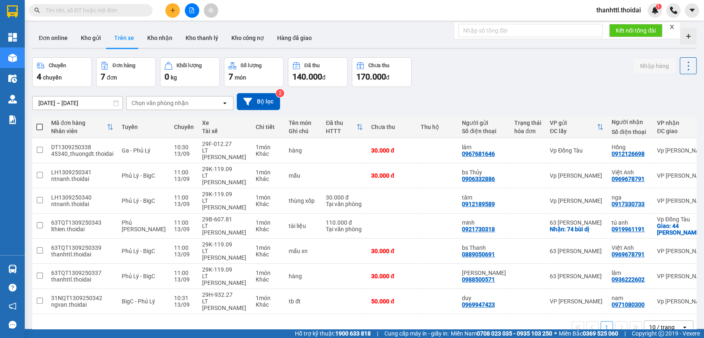
click at [120, 43] on button "Trên xe" at bounding box center [124, 38] width 33 height 20
click at [557, 73] on div "Chuyến 4 chuyến Đơn hàng 7 đơn Khối lượng 0 kg Số lượng 7 món Đã thu 140.000 đ …" at bounding box center [364, 72] width 664 height 30
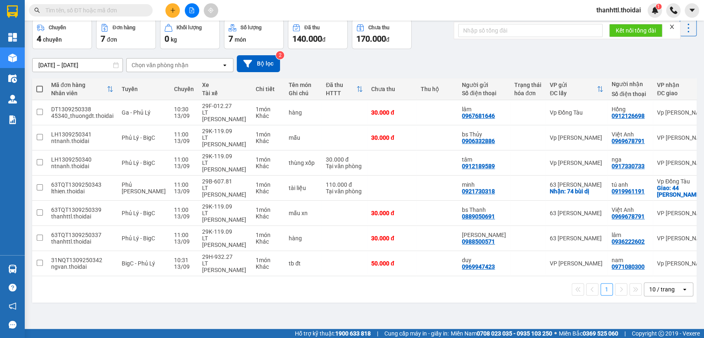
click at [601, 10] on span "thanhttl.thoidai" at bounding box center [618, 10] width 58 height 10
click at [599, 26] on li "Đăng xuất" at bounding box center [617, 25] width 60 height 13
